Goal: Task Accomplishment & Management: Complete application form

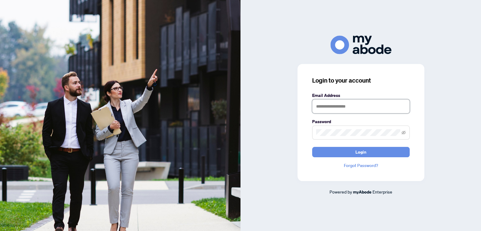
click at [379, 110] on input "text" at bounding box center [361, 106] width 98 height 14
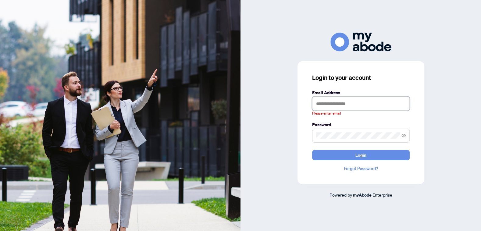
type input "**********"
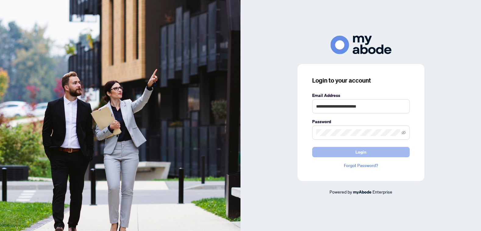
click at [385, 151] on button "Login" at bounding box center [361, 152] width 98 height 10
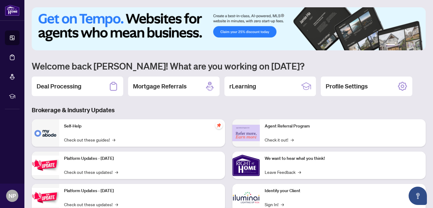
click at [65, 95] on div "Deal Processing" at bounding box center [78, 87] width 92 height 20
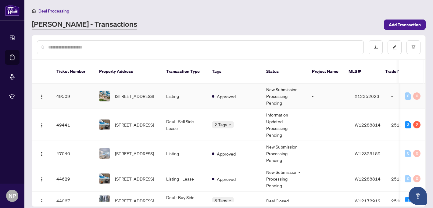
click at [71, 93] on td "49509" at bounding box center [73, 96] width 43 height 25
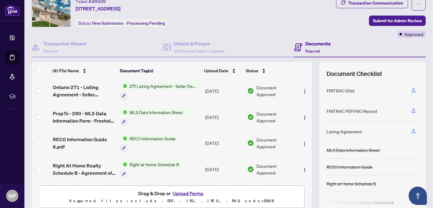
scroll to position [47, 0]
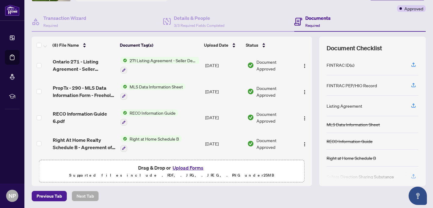
click at [197, 167] on button "Upload Forms" at bounding box center [188, 168] width 34 height 8
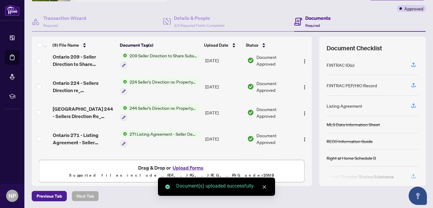
scroll to position [0, 0]
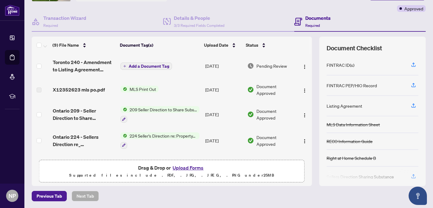
click at [149, 66] on span "Add a Document Tag" at bounding box center [149, 66] width 41 height 4
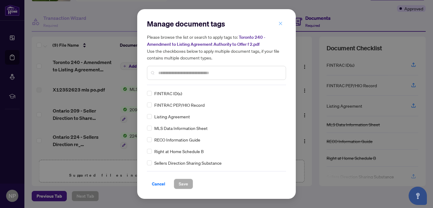
click at [280, 25] on icon "close" at bounding box center [281, 23] width 4 height 4
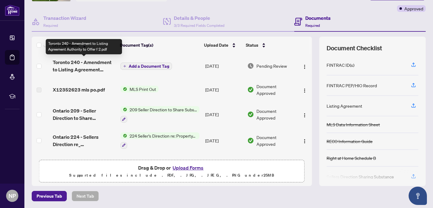
click at [69, 62] on span "Toronto 240 - Amendment to Listing Agreement Authority to Offer f 2.pdf" at bounding box center [84, 66] width 63 height 15
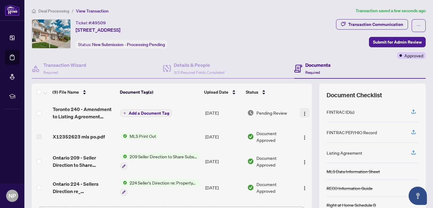
click at [302, 115] on span "button" at bounding box center [304, 113] width 5 height 7
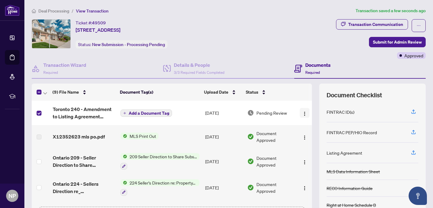
click at [304, 115] on img "button" at bounding box center [304, 113] width 5 height 5
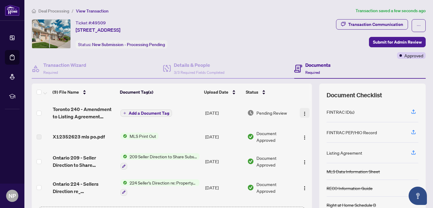
click at [302, 111] on img "button" at bounding box center [304, 113] width 5 height 5
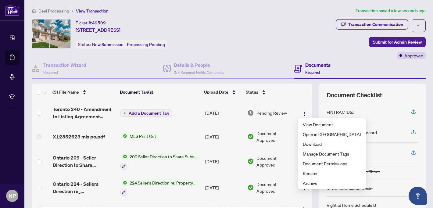
click at [315, 90] on div "(9) File Name Document Tag(s) Upload Date Status Toronto 240 - Amendment to Lis…" at bounding box center [229, 158] width 394 height 149
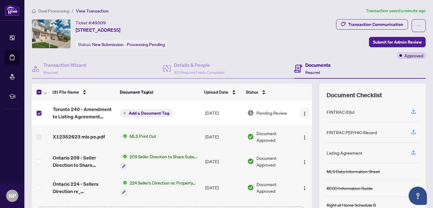
click at [302, 111] on img "button" at bounding box center [304, 113] width 5 height 5
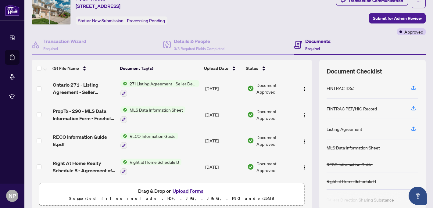
scroll to position [47, 0]
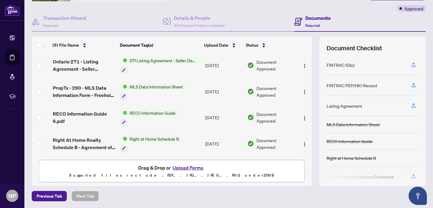
click at [190, 168] on button "Upload Forms" at bounding box center [188, 168] width 34 height 8
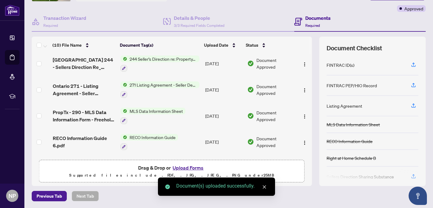
scroll to position [0, 0]
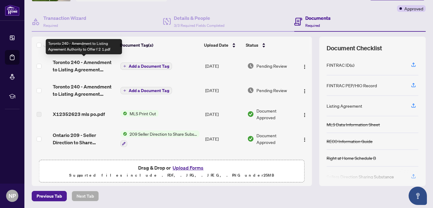
click at [90, 60] on span "Toronto 240 - Amendment to Listing Agreement Authority to Offer f 2 1.pdf" at bounding box center [84, 66] width 63 height 15
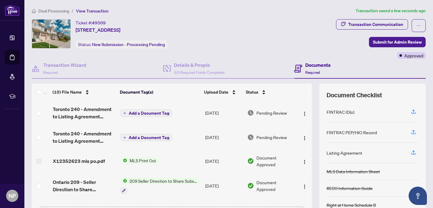
click at [155, 112] on span "Add a Document Tag" at bounding box center [149, 113] width 41 height 4
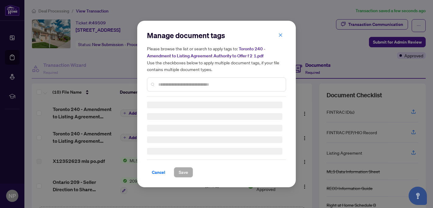
click at [177, 84] on div "Manage document tags Please browse the list or search to apply tags to: Toronto…" at bounding box center [216, 64] width 139 height 66
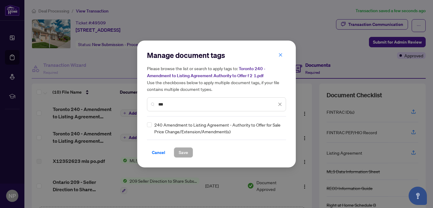
type input "***"
click at [188, 155] on button "Save" at bounding box center [183, 152] width 19 height 10
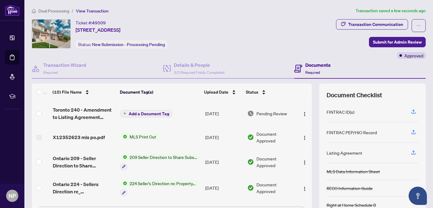
scroll to position [153, 0]
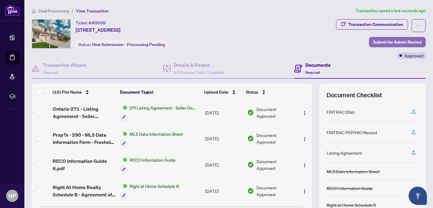
click at [380, 42] on span "Submit for Admin Review" at bounding box center [397, 42] width 49 height 10
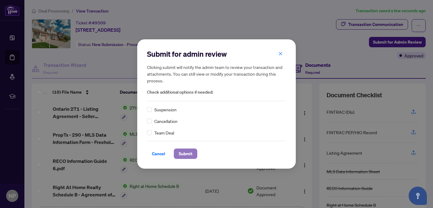
click at [192, 154] on span "Submit" at bounding box center [186, 154] width 14 height 10
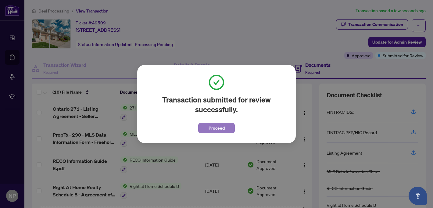
click at [224, 128] on span "Proceed" at bounding box center [217, 128] width 16 height 10
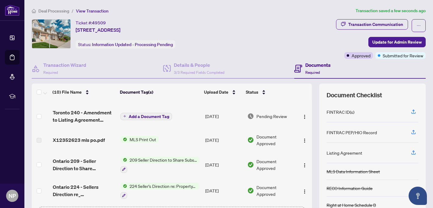
scroll to position [0, 0]
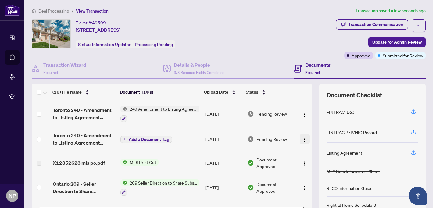
click at [303, 139] on img "button" at bounding box center [304, 139] width 5 height 5
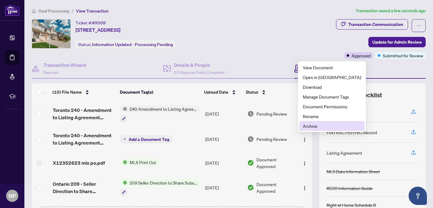
click at [308, 129] on li "Archive" at bounding box center [332, 126] width 66 height 10
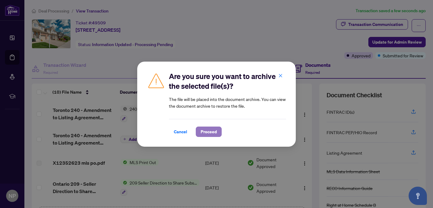
click at [216, 134] on span "Proceed" at bounding box center [209, 132] width 16 height 10
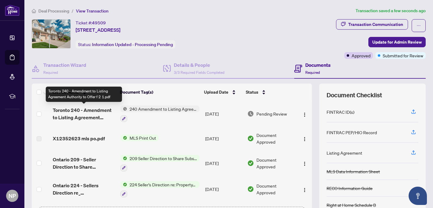
click at [83, 113] on span "Toronto 240 - Amendment to Listing Agreement Authority to Offer f 2 1.pdf" at bounding box center [84, 113] width 63 height 15
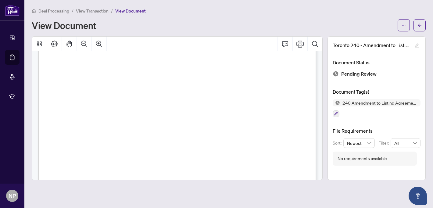
scroll to position [72, 0]
